Goal: Information Seeking & Learning: Learn about a topic

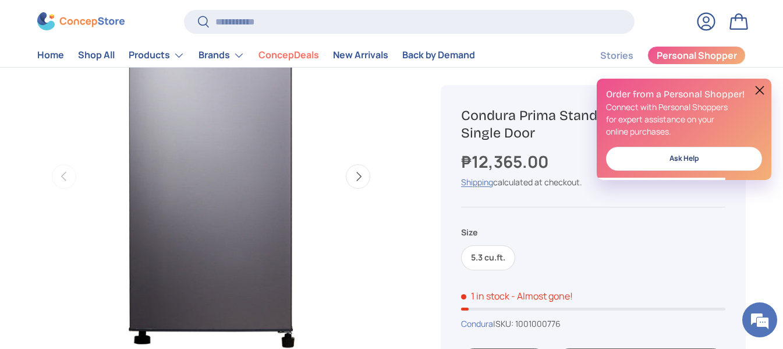
scroll to position [465, 0]
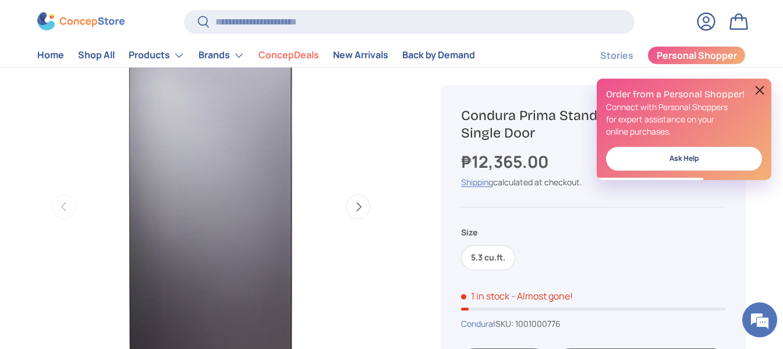
click at [365, 197] on button "Next" at bounding box center [358, 206] width 24 height 24
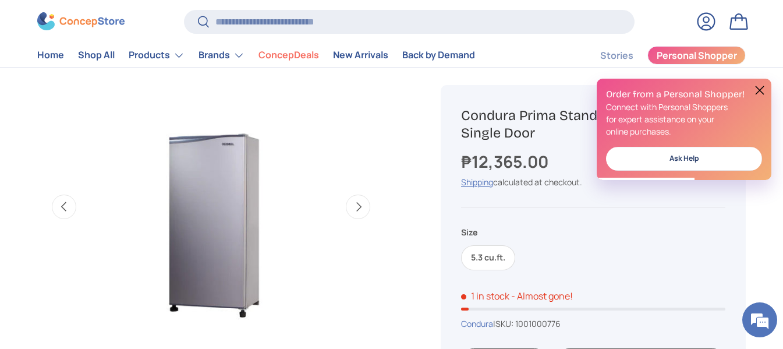
scroll to position [0, 353]
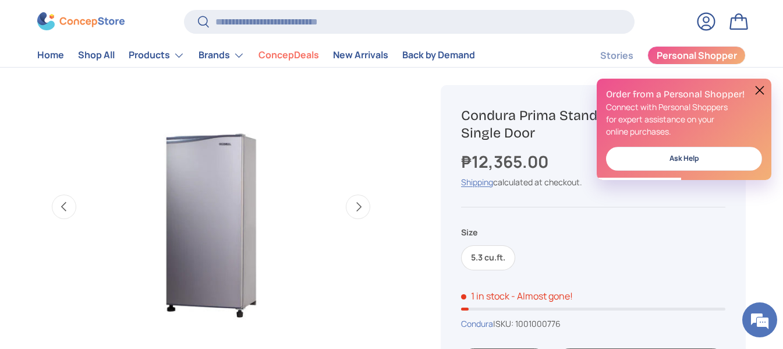
click at [751, 94] on h2 "Order from a Personal Shopper!" at bounding box center [684, 94] width 156 height 13
click at [357, 201] on button "Next" at bounding box center [358, 206] width 24 height 24
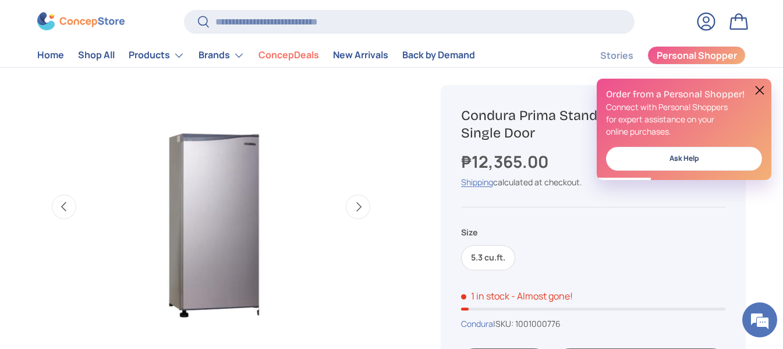
scroll to position [0, 706]
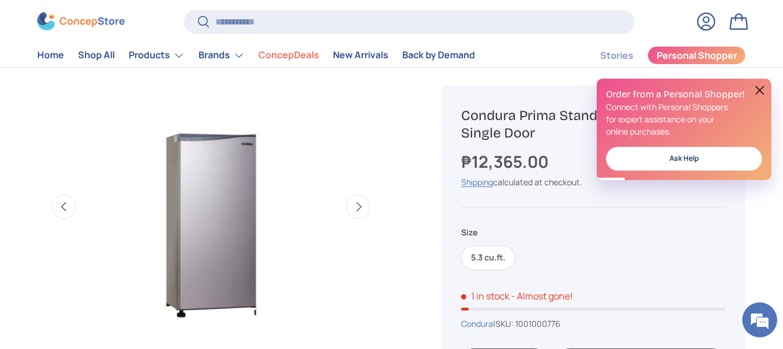
click at [767, 82] on div "Order from a Personal Shopper! Connect with Personal Shoppers for expert assist…" at bounding box center [683, 129] width 175 height 101
click at [766, 86] on div "Order from a Personal Shopper! Connect with Personal Shoppers for expert assist…" at bounding box center [683, 129] width 175 height 101
click at [757, 88] on button at bounding box center [759, 90] width 14 height 14
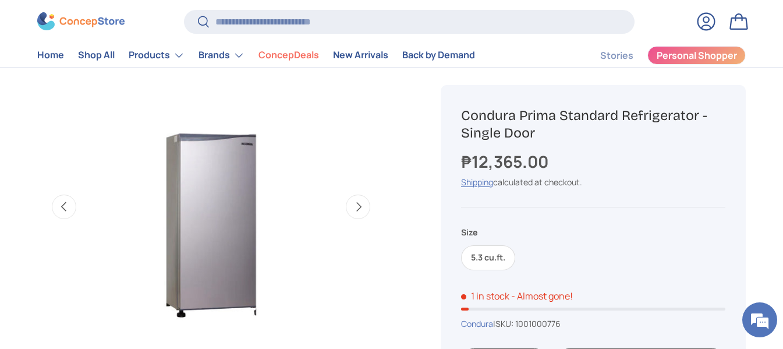
click at [350, 201] on button "Next" at bounding box center [358, 206] width 24 height 24
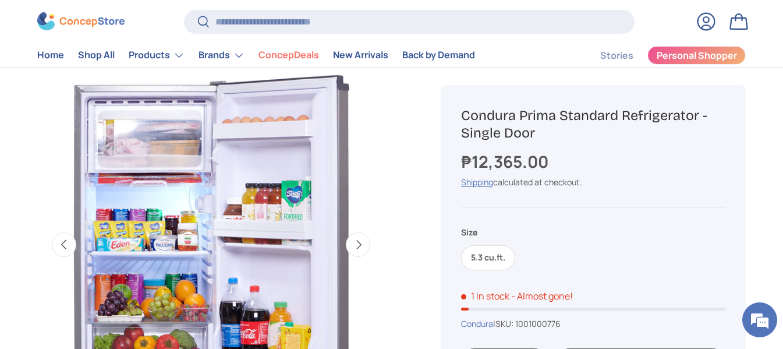
scroll to position [407, 0]
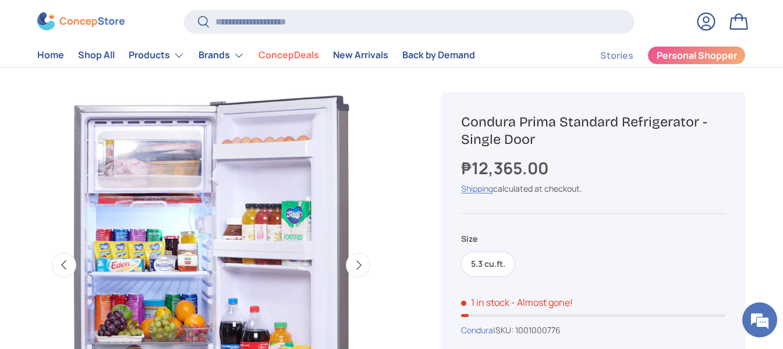
click at [362, 266] on button "Next" at bounding box center [358, 265] width 24 height 24
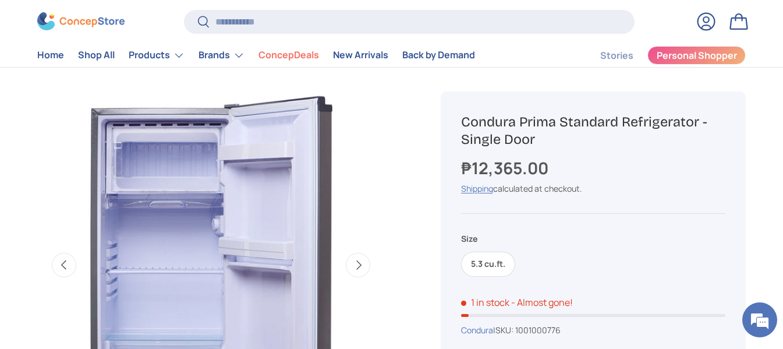
click at [362, 266] on button "Next" at bounding box center [358, 265] width 24 height 24
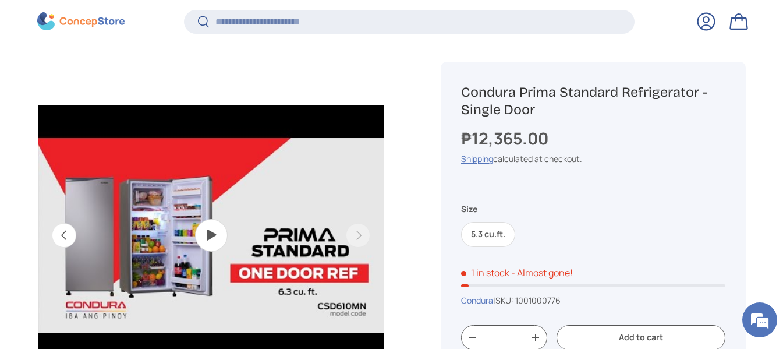
scroll to position [463, 0]
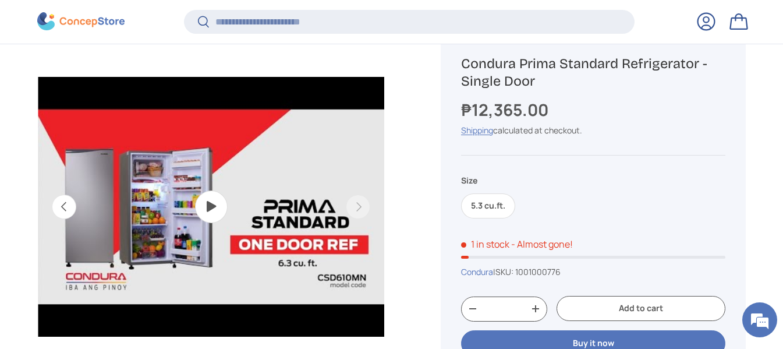
click at [176, 209] on img "Gallery Viewer" at bounding box center [211, 207] width 346 height 346
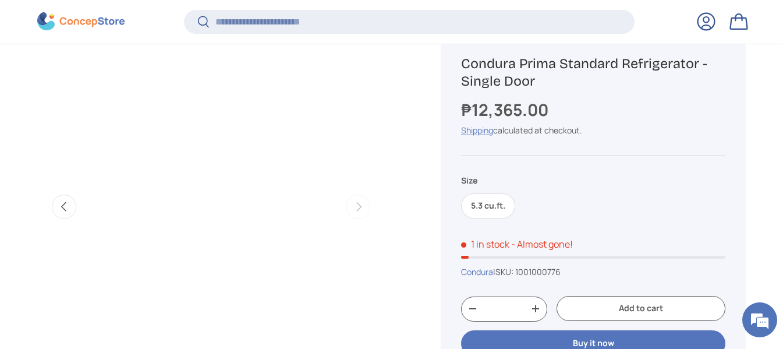
scroll to position [521, 0]
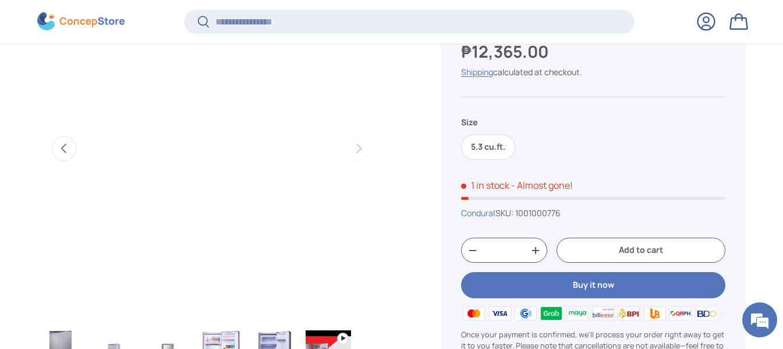
click at [54, 145] on button "Previous" at bounding box center [64, 148] width 24 height 24
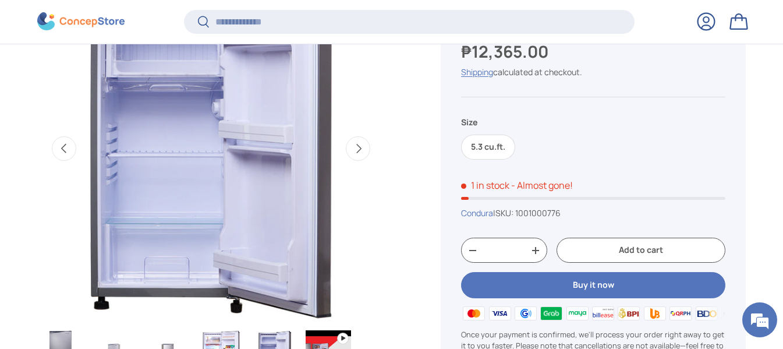
click at [363, 161] on button "Next" at bounding box center [358, 148] width 24 height 24
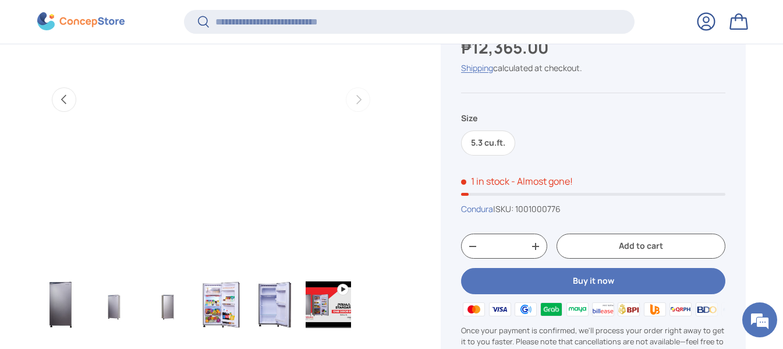
scroll to position [638, 0]
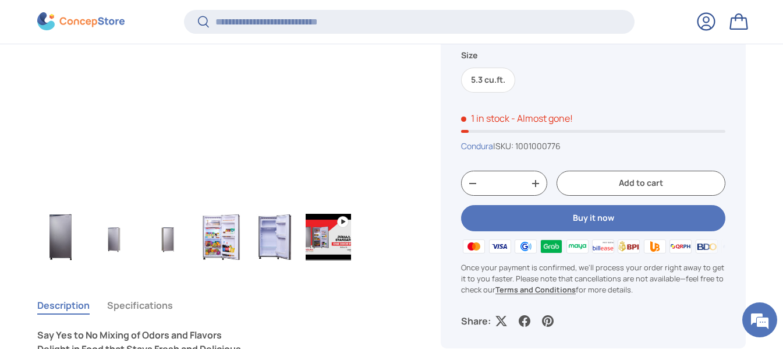
click at [262, 248] on img "Gallery Viewer" at bounding box center [274, 237] width 45 height 47
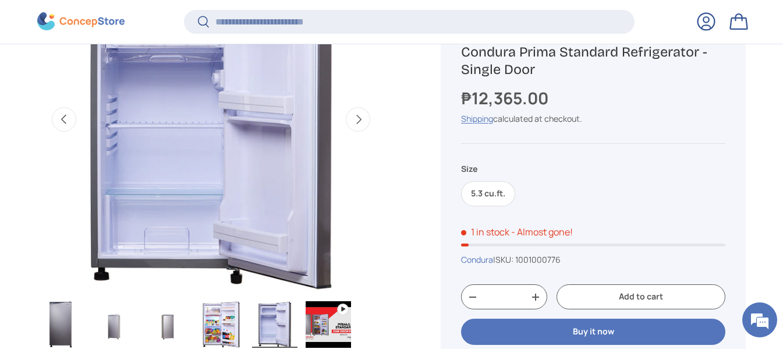
scroll to position [580, 0]
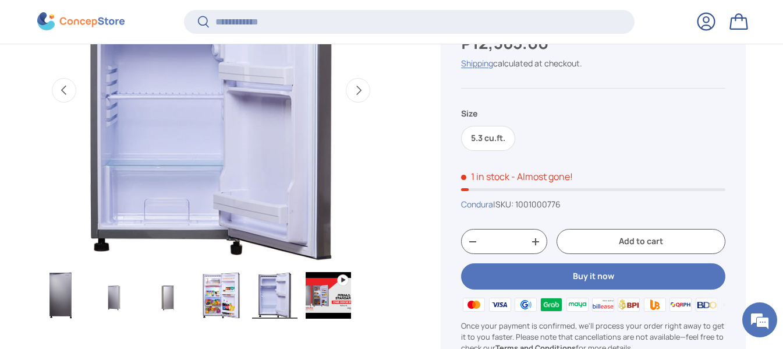
click at [233, 289] on img "Gallery Viewer" at bounding box center [220, 295] width 45 height 47
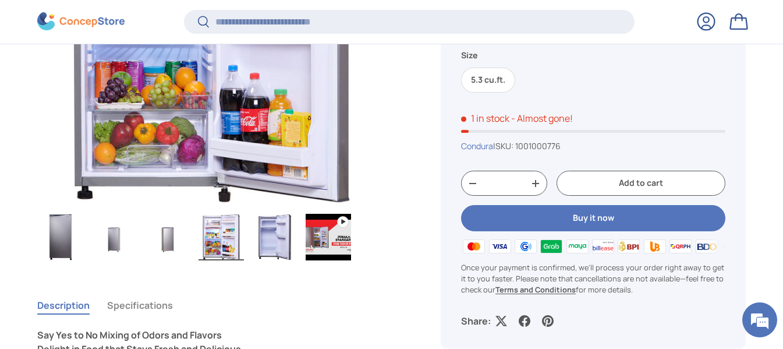
click at [143, 250] on ul "Load image 1 in gallery view Load image 2 in gallery view Load image 3 in galle…" at bounding box center [210, 238] width 347 height 51
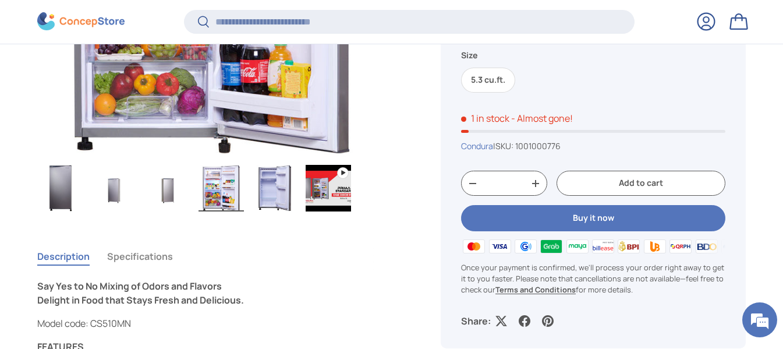
scroll to position [754, 0]
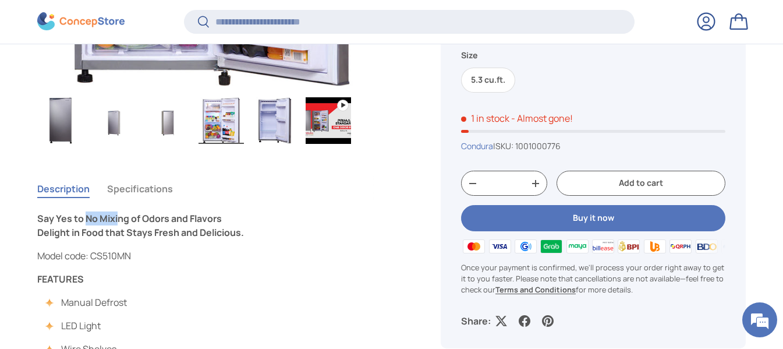
drag, startPoint x: 113, startPoint y: 221, endPoint x: 120, endPoint y: 223, distance: 7.2
click at [120, 223] on strong "Say Yes to No Mixing of Odors and Flavors" at bounding box center [129, 218] width 184 height 13
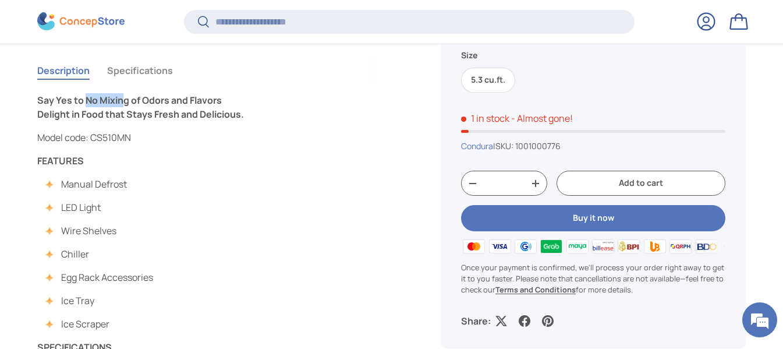
scroll to position [929, 0]
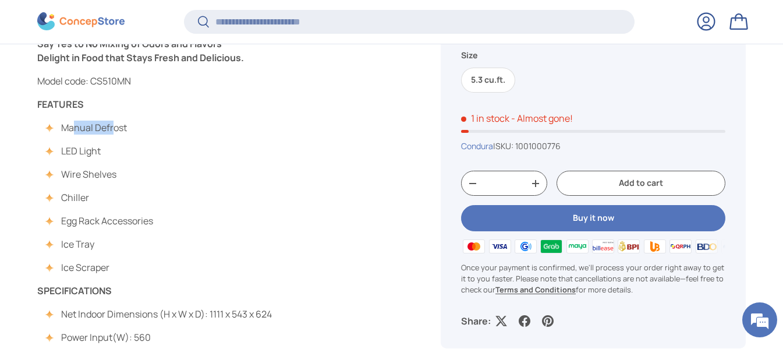
drag, startPoint x: 75, startPoint y: 133, endPoint x: 112, endPoint y: 133, distance: 36.7
click at [112, 133] on li "Manual Defrost" at bounding box center [101, 127] width 104 height 14
drag, startPoint x: 68, startPoint y: 175, endPoint x: 87, endPoint y: 178, distance: 18.8
click at [87, 178] on li "Wire Shelves" at bounding box center [101, 174] width 104 height 14
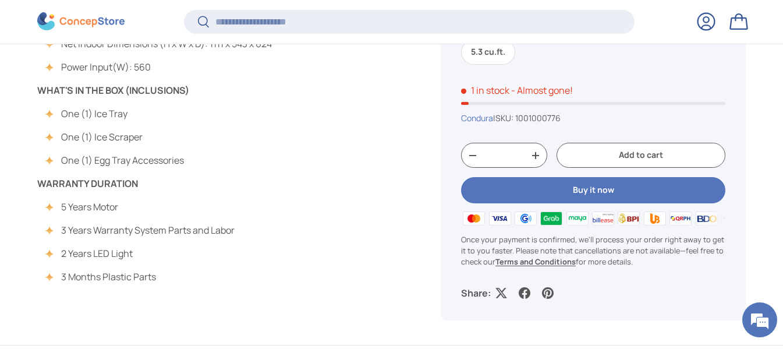
scroll to position [1220, 0]
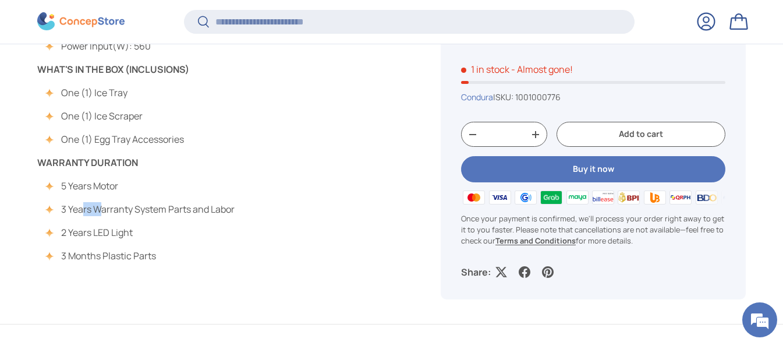
drag, startPoint x: 86, startPoint y: 211, endPoint x: 103, endPoint y: 207, distance: 18.1
click at [103, 207] on li "3 Years Warranty System Parts and Labor" at bounding box center [142, 209] width 186 height 14
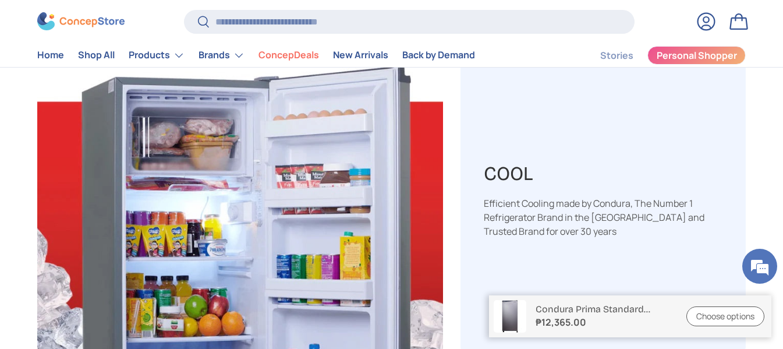
scroll to position [1571, 0]
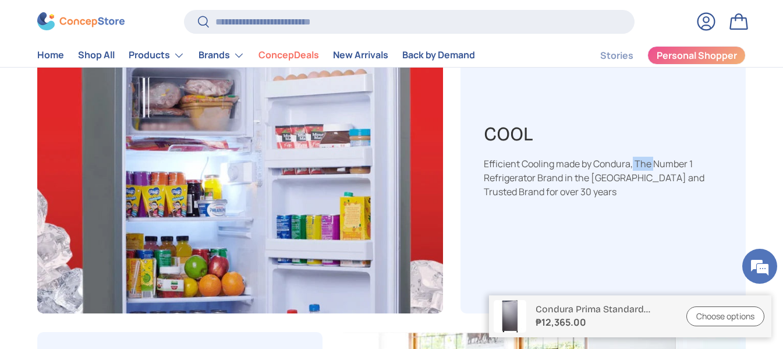
drag, startPoint x: 525, startPoint y: 169, endPoint x: 560, endPoint y: 169, distance: 34.9
click at [560, 169] on div "Efficient Cooling made by Condura, The Number 1 Refrigerator Brand in the Phili…" at bounding box center [603, 178] width 239 height 42
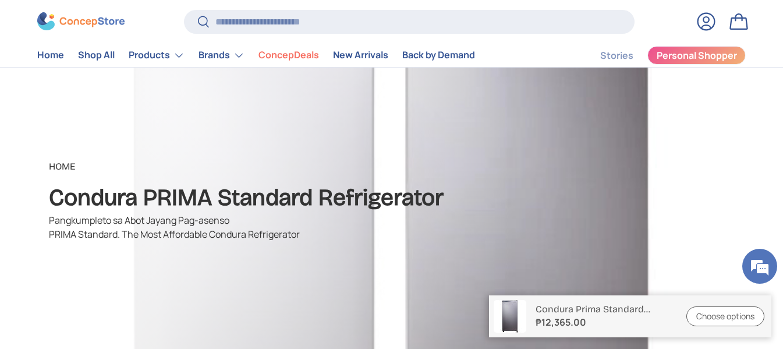
scroll to position [116, 0]
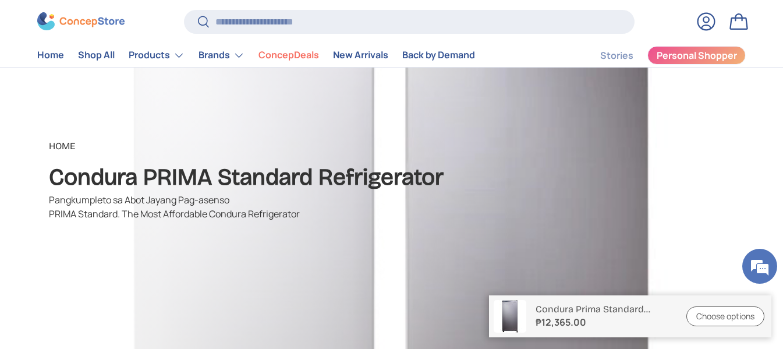
click at [126, 178] on strong "Condura PRIMA Standard Refrigerator" at bounding box center [246, 177] width 394 height 28
click at [186, 176] on strong "Condura PRIMA Standard Refrigerator" at bounding box center [246, 177] width 394 height 28
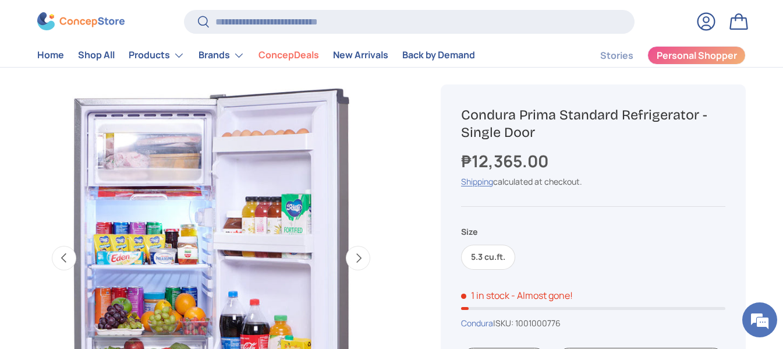
scroll to position [407, 0]
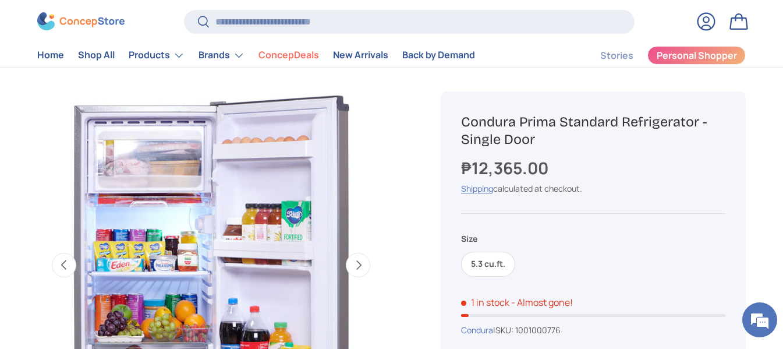
click at [358, 256] on button "Next" at bounding box center [358, 265] width 24 height 24
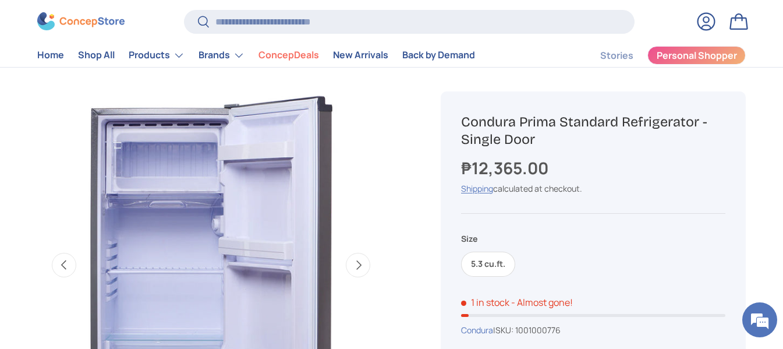
click at [358, 256] on button "Next" at bounding box center [358, 265] width 24 height 24
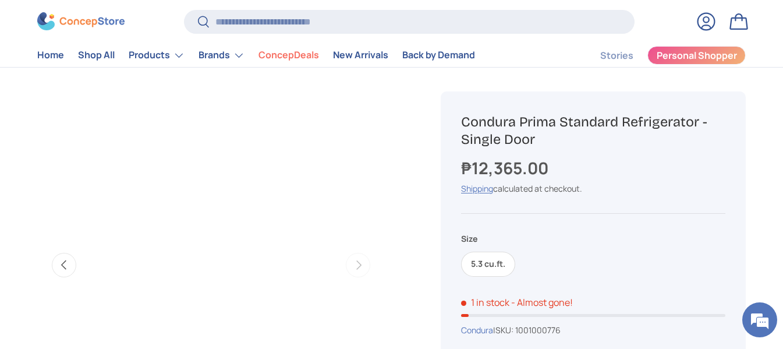
scroll to position [0, 1766]
click at [58, 269] on button "Previous" at bounding box center [64, 265] width 24 height 24
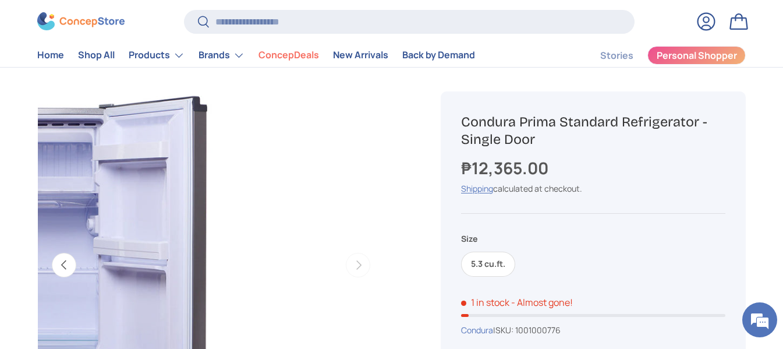
click at [58, 269] on button "Previous" at bounding box center [64, 265] width 24 height 24
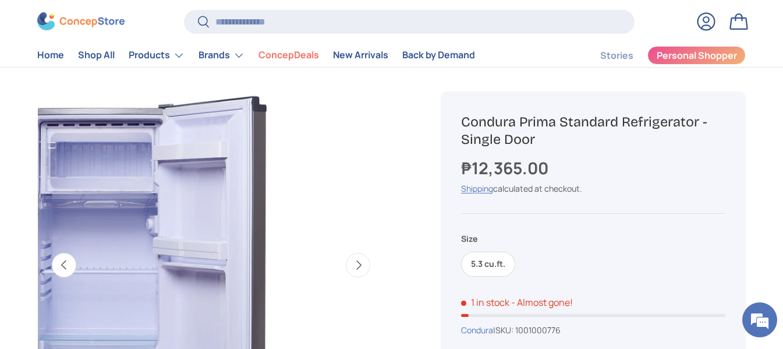
click at [58, 269] on button "Previous" at bounding box center [64, 265] width 24 height 24
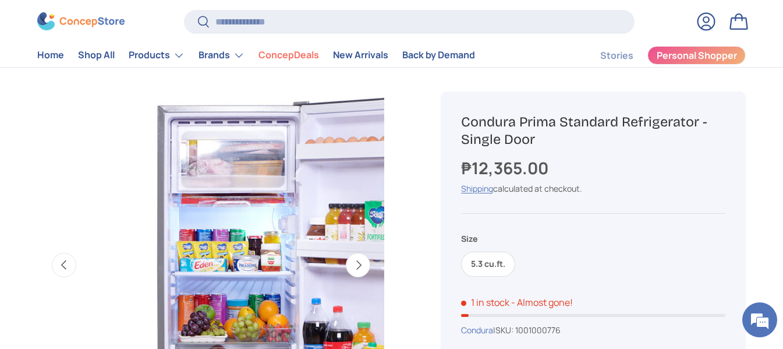
click at [58, 269] on button "Previous" at bounding box center [64, 265] width 24 height 24
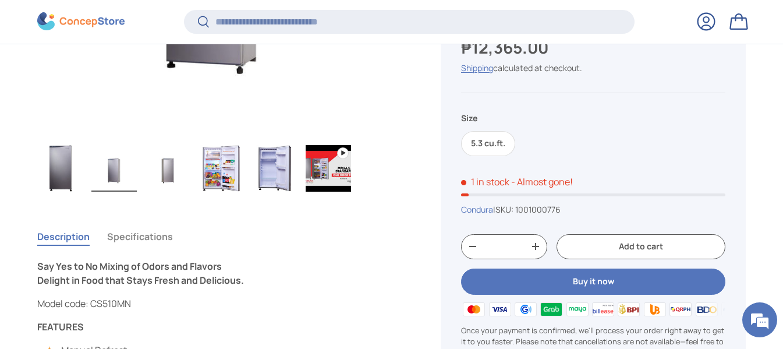
scroll to position [743, 0]
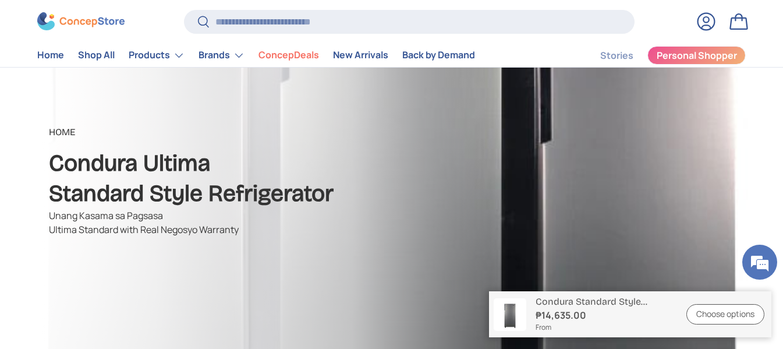
scroll to position [116, 0]
